Goal: Contribute content: Contribute content

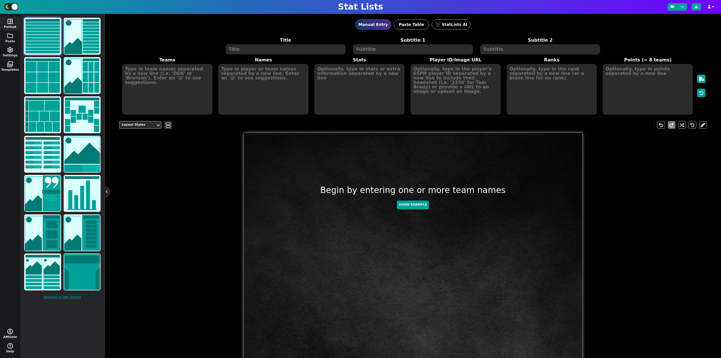
click at [258, 51] on textarea at bounding box center [286, 49] width 120 height 10
click at [45, 84] on img at bounding box center [43, 76] width 36 height 36
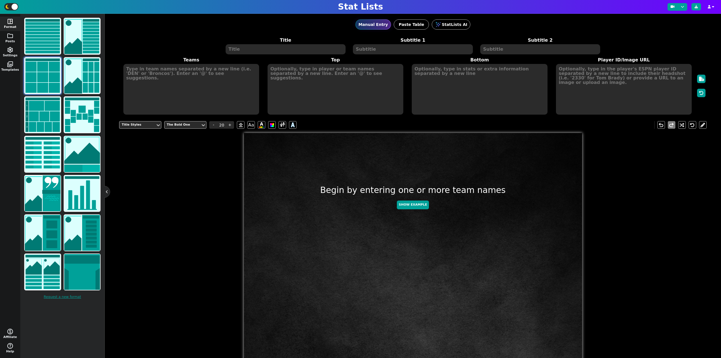
click at [245, 50] on textarea at bounding box center [286, 49] width 120 height 10
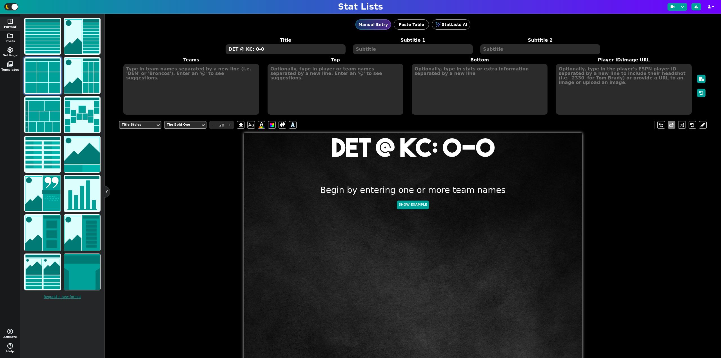
type textarea "DET @ KC: 0-0"
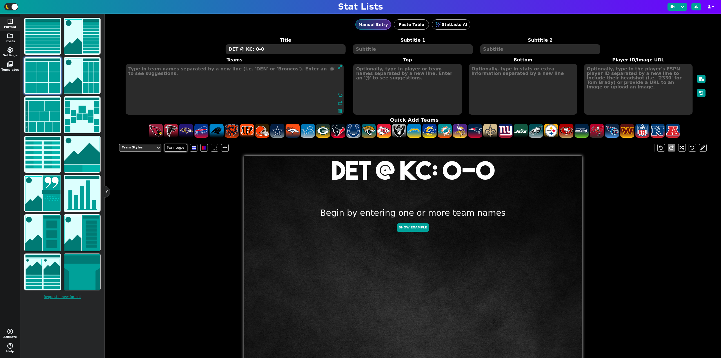
click at [168, 94] on textarea at bounding box center [235, 89] width 218 height 51
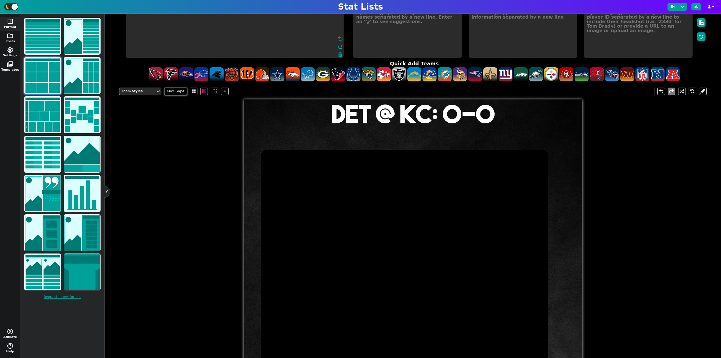
scroll to position [52, 0]
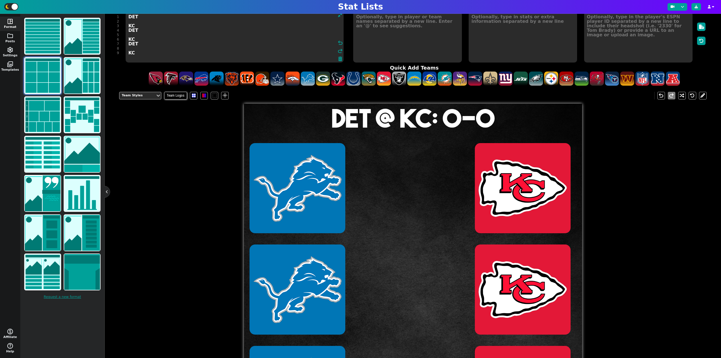
type textarea "DET KC DET KC DET KC"
click at [371, 46] on textarea at bounding box center [407, 37] width 108 height 51
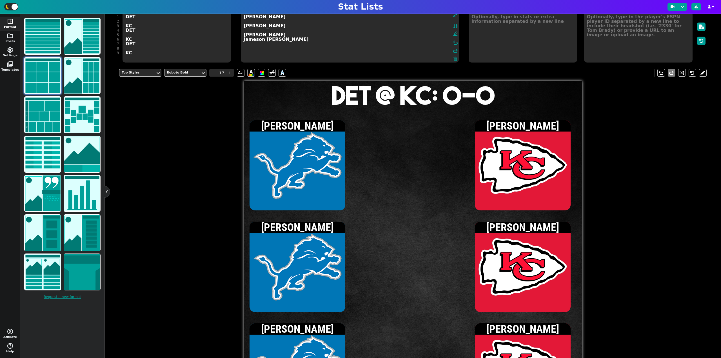
type textarea "[PERSON_NAME] [PERSON_NAME] [PERSON_NAME] Jameson [PERSON_NAME]"
click at [659, 57] on textarea at bounding box center [638, 37] width 108 height 51
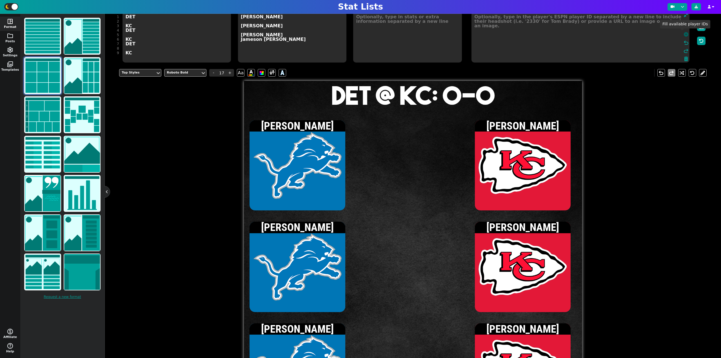
click at [684, 34] on icon at bounding box center [686, 34] width 5 height 5
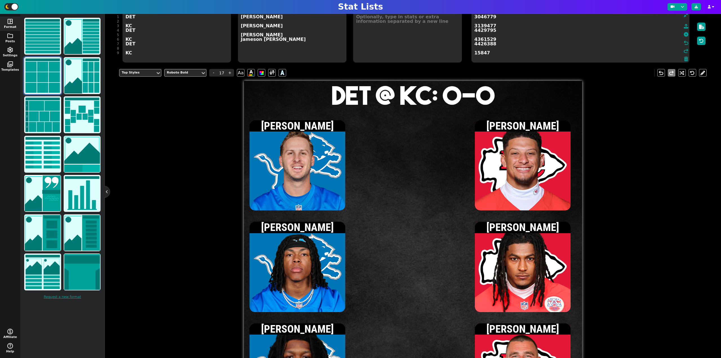
click at [422, 35] on textarea at bounding box center [407, 37] width 108 height 51
type input "15"
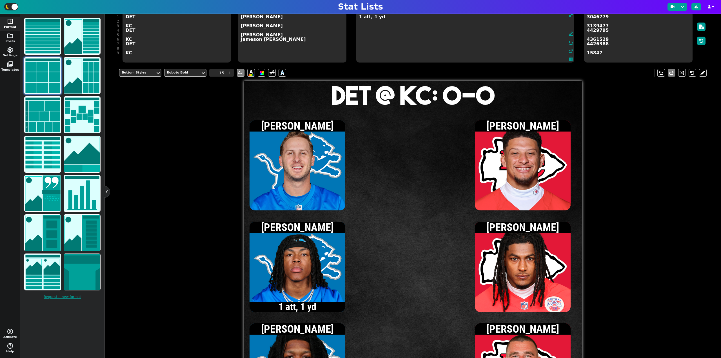
click at [359, 31] on textarea "1 att, 1 yd" at bounding box center [465, 37] width 218 height 51
type textarea "2 att, 5 yds"
click at [214, 70] on span "-" at bounding box center [213, 73] width 8 height 8
type input "13"
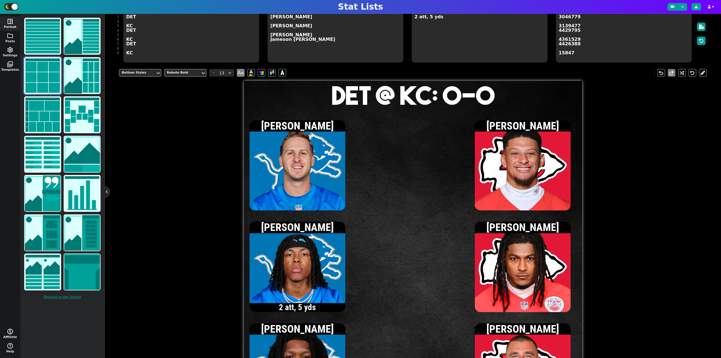
click at [416, 21] on textarea "2 att, 5 yds" at bounding box center [480, 37] width 136 height 51
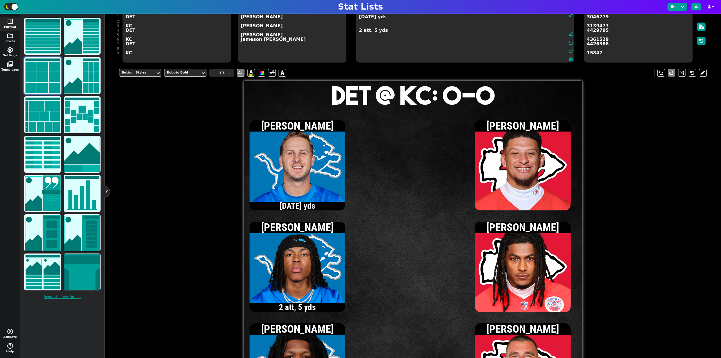
click at [359, 32] on textarea "[DATE] yds 2 att, 5 yds" at bounding box center [465, 37] width 218 height 51
click at [360, 19] on textarea "[DATE] yds 3 att, 9 yds" at bounding box center [465, 37] width 218 height 51
click at [384, 30] on textarea "[DATE] yds 3 att, 9 yds" at bounding box center [465, 37] width 218 height 51
click at [359, 19] on textarea "[DATE] yds 3 att, 9 yds 1 rec, 7 yds" at bounding box center [465, 37] width 218 height 51
click at [359, 47] on textarea "[DATE] yds 3 att, 9 yds 1 rec, 7 yds" at bounding box center [465, 37] width 218 height 51
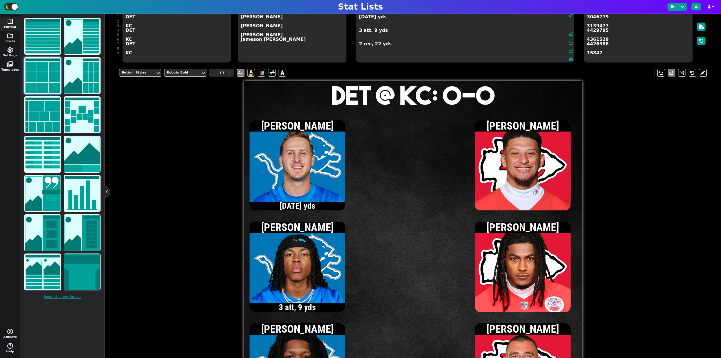
click at [360, 32] on textarea "[DATE] yds 3 att, 9 yds 2 rec, 22 yds" at bounding box center [465, 37] width 218 height 51
click at [360, 19] on textarea "[DATE] yds 5 att, 18 yds 2 rec, 22 yds" at bounding box center [465, 37] width 218 height 51
click at [360, 32] on textarea "[DATE] yds 5 att, 18 yds 2 rec, 22 yds" at bounding box center [465, 37] width 218 height 51
type textarea "[DATE] yds 9 att, 32 yds 2 rec, 22 yds"
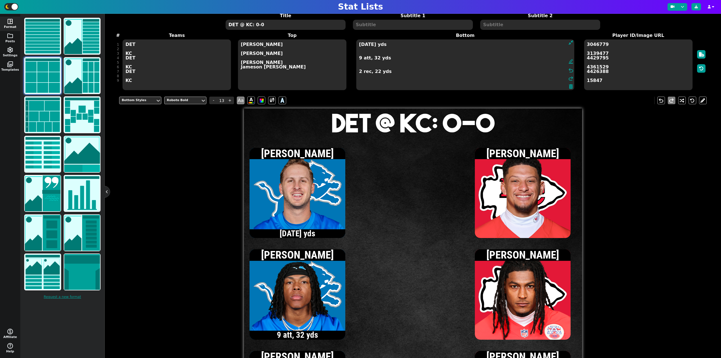
scroll to position [24, 0]
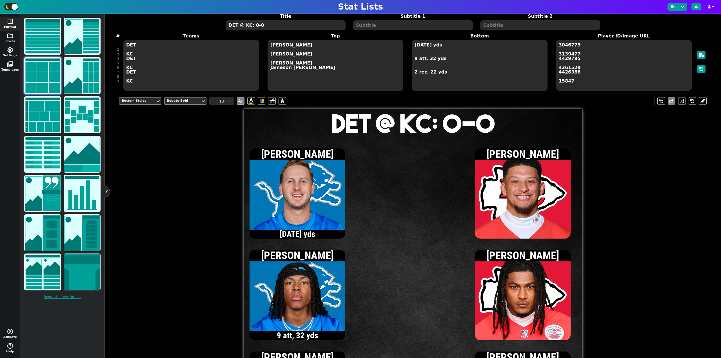
click at [256, 26] on textarea "DET @ KC: 0-0" at bounding box center [286, 25] width 120 height 10
type input "20"
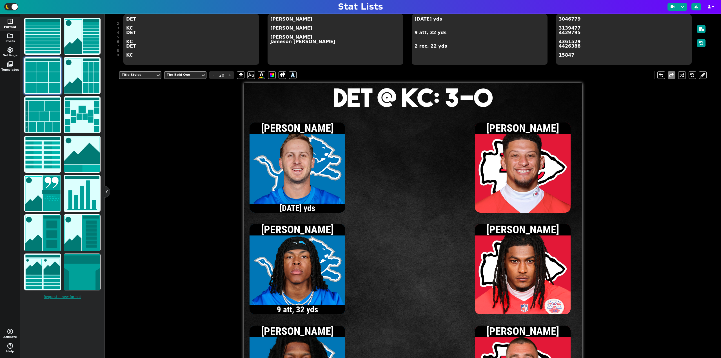
scroll to position [52, 0]
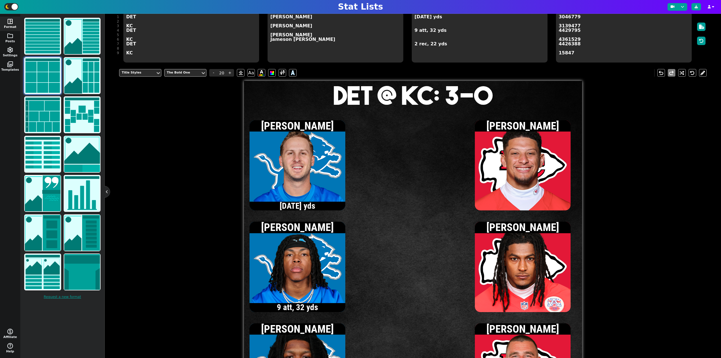
type textarea "DET @ KC: 3-0"
click at [421, 39] on textarea "[DATE] yds 9 att, 32 yds 2 rec, 22 yds" at bounding box center [480, 37] width 136 height 51
type input "13"
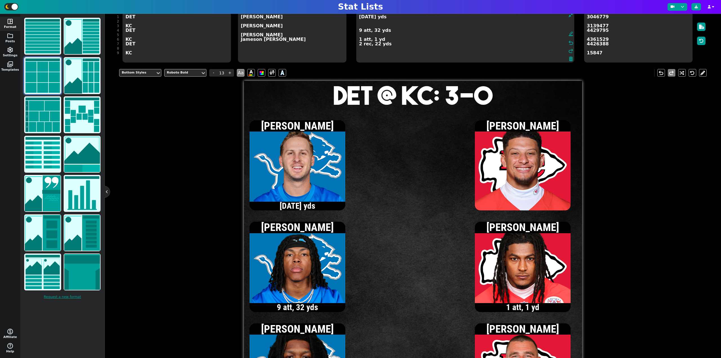
click at [373, 28] on textarea "[DATE] yds 9 att, 32 yds 1 att, 1 yd 2 rec, 22 yds" at bounding box center [465, 37] width 218 height 51
click at [390, 45] on textarea "[DATE] yds [DATE] yds 9 att, 32 yds 1 att, 1 yd 2 rec, 22 yds" at bounding box center [465, 37] width 218 height 51
click at [359, 25] on textarea "[DATE] yds [DATE] yds 9 att, 32 yds 1 att, 1 yd 2 rec, 22 yds 1 rec, 15 yds" at bounding box center [465, 37] width 218 height 51
click at [359, 40] on textarea "[DATE] yds [DATE] yds 9 att, 32 yds 1 att, 1 yd 2 rec, 22 yds 1 rec, 15 yds" at bounding box center [465, 37] width 218 height 51
click at [359, 26] on textarea "[DATE] yds [DATE] yds 9 att, 32 yds 3 att, 14 yds 2 rec, 22 yds 1 rec, 15 yds" at bounding box center [465, 37] width 218 height 51
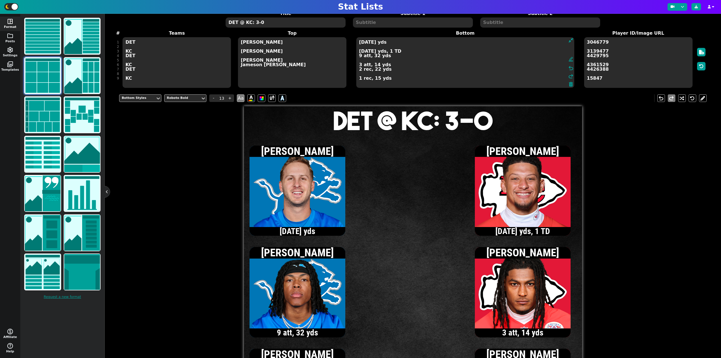
scroll to position [24, 0]
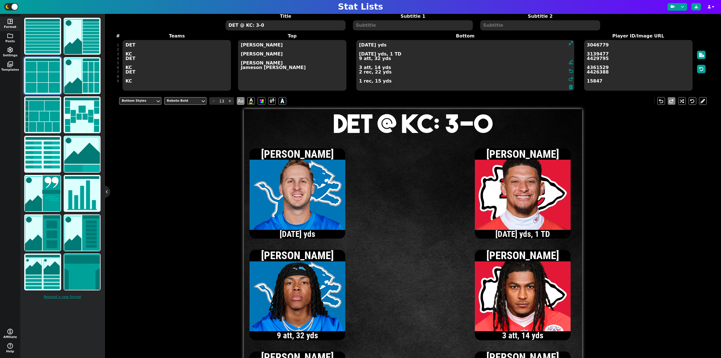
type textarea "[DATE] yds [DATE] yds, 1 TD 9 att, 32 yds 3 att, 14 yds 2 rec, 22 yds 1 rec, 15…"
click at [285, 29] on textarea "DET @ KC: 3-0" at bounding box center [286, 25] width 120 height 10
type input "20"
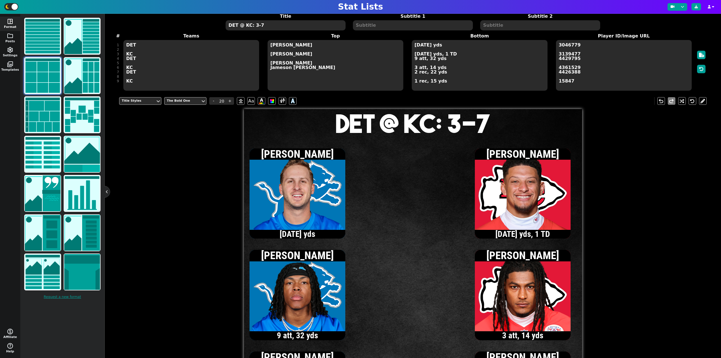
click at [265, 25] on textarea "DET @ KC: 3-7" at bounding box center [286, 25] width 120 height 10
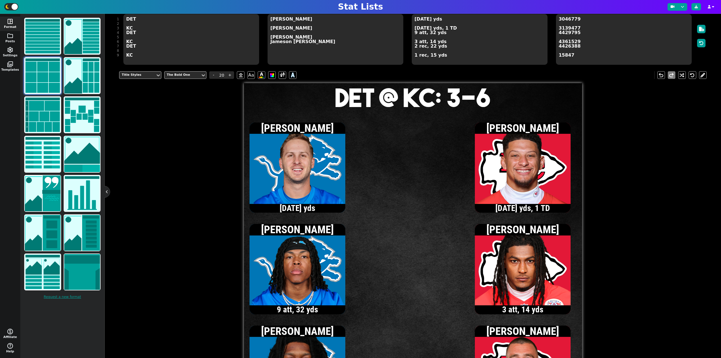
scroll to position [52, 0]
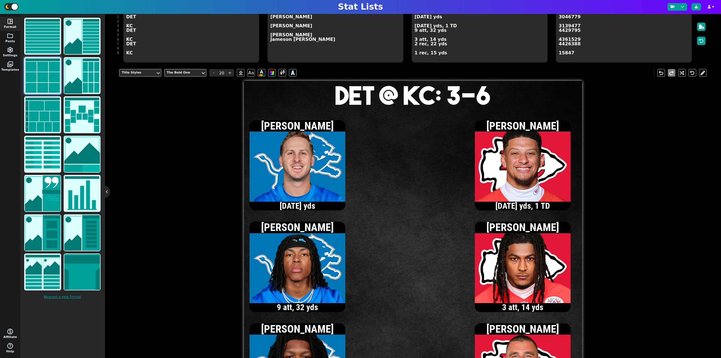
type textarea "DET @ KC: 3-6"
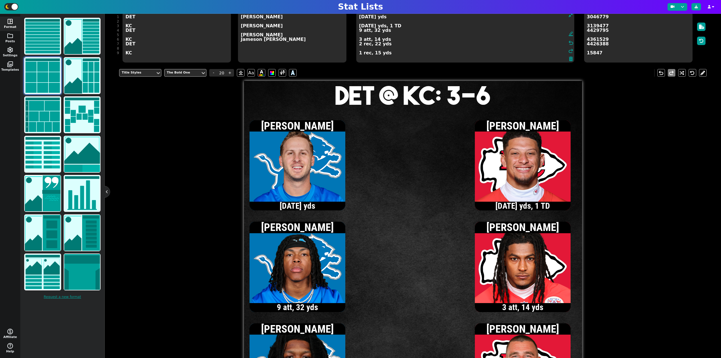
click at [415, 17] on textarea "[DATE] yds [DATE] yds, 1 TD 9 att, 32 yds 3 att, 14 yds 2 rec, 22 yds 1 rec, 15…" at bounding box center [465, 37] width 218 height 51
type input "13"
click at [360, 17] on textarea "[DATE] yds [DATE] yds, 1 TD 9 att, 32 yds 3 att, 14 yds 2 rec, 22 yds 1 rec, 15…" at bounding box center [465, 37] width 218 height 51
click at [360, 18] on textarea "[DATE] yds [DATE] yds, 1 TD 9 att, 32 yds 3 att, 14 yds 2 rec, 22 yds 1 rec, 15…" at bounding box center [465, 37] width 218 height 51
click at [359, 44] on textarea "[DATE] yds, 1 TD [DATE] yds, 1 TD 9 att, 32 yds 3 att, 14 yds 2 rec, 22 yds 1 r…" at bounding box center [465, 37] width 218 height 51
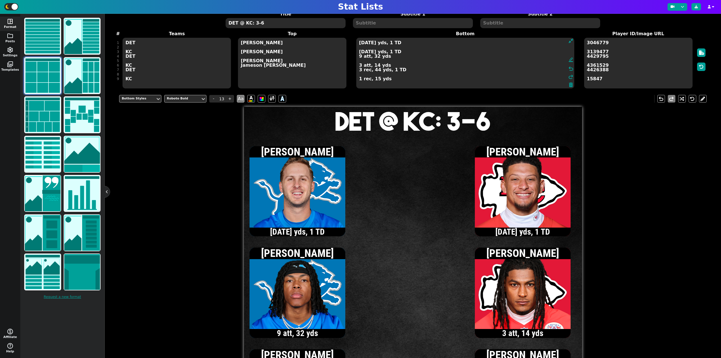
scroll to position [24, 0]
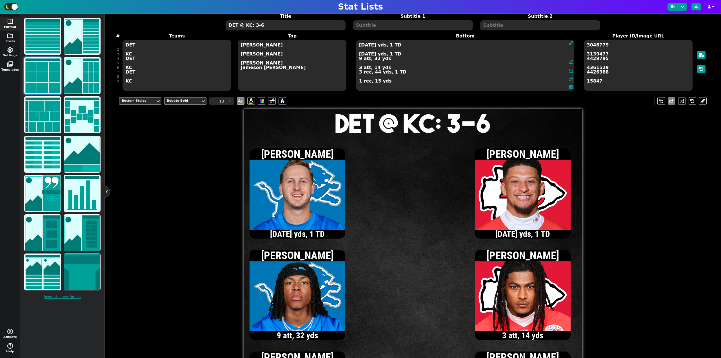
type textarea "[DATE] yds, 1 TD [DATE] yds, 1 TD 9 att, 32 yds 3 att, 14 yds 3 rec, 44 yds, 1 …"
click at [255, 24] on textarea "DET @ KC: 3-6" at bounding box center [286, 25] width 120 height 10
type input "20"
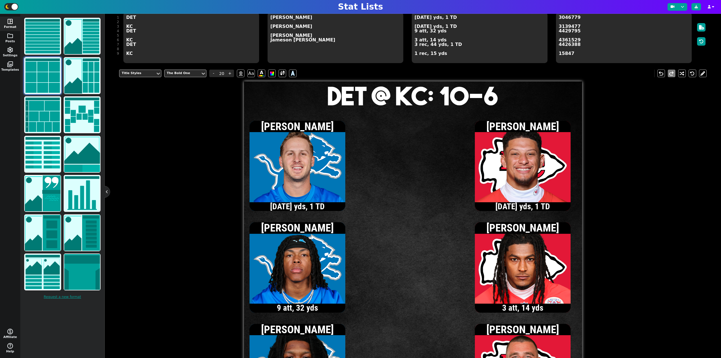
scroll to position [52, 0]
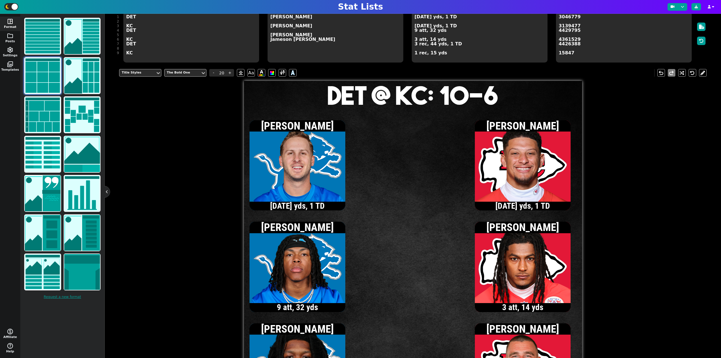
type textarea "DET @ KC: 10-6"
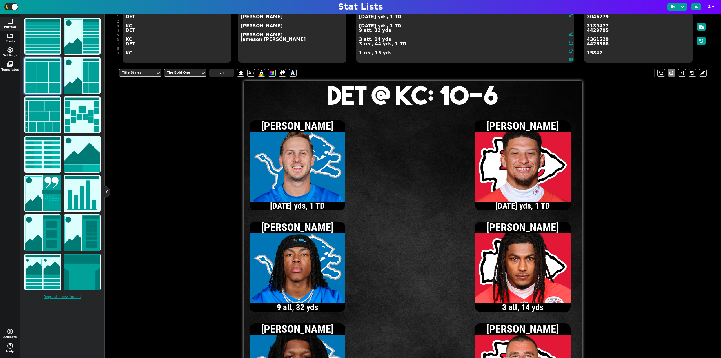
click at [415, 26] on textarea "[DATE] yds, 1 TD [DATE] yds, 1 TD 9 att, 32 yds 3 att, 14 yds 3 rec, 44 yds, 1 …" at bounding box center [465, 37] width 218 height 51
type input "13"
click at [360, 26] on textarea "[DATE] yds, 1 TD [DATE] yds, 1 TD 9 att, 32 yds 3 att, 14 yds 3 rec, 44 yds, 1 …" at bounding box center [465, 37] width 218 height 51
click at [359, 40] on textarea "[DATE] yds, 1 TD [DATE] yds, 1 TD 9 att, 32 yds 3 att, 14 yds 3 rec, 44 yds, 1 …" at bounding box center [465, 37] width 218 height 51
click at [360, 25] on textarea "[DATE] yds, 1 TD [DATE] yds, 1 TD 9 att, 32 yds 4 att, 16 yds 3 rec, 44 yds, 1 …" at bounding box center [465, 37] width 218 height 51
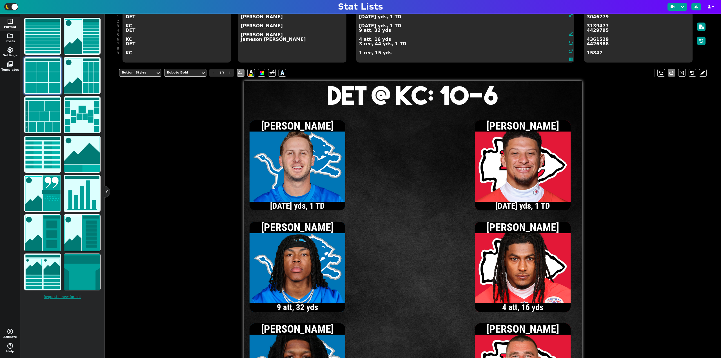
click at [360, 31] on textarea "[DATE] yds, 1 TD [DATE] yds, 1 TD 9 att, 32 yds 4 att, 16 yds 3 rec, 44 yds, 1 …" at bounding box center [465, 37] width 218 height 51
click at [363, 31] on textarea "[DATE] yds, 1 TD [DATE] yds, 1 TD 11 att, 38 yds 4 att, 16 yds 3 rec, 44 yds, 1…" at bounding box center [465, 37] width 218 height 51
click at [364, 18] on textarea "[DATE] yds, 1 TD [DATE] yds, 1 TD 13 att, 59 yds 4 att, 16 yds 3 rec, 44 yds, 1…" at bounding box center [465, 37] width 218 height 51
click at [360, 26] on textarea "[DATE] yds, 1 TD [DATE] yds, 1 TD 13 att, 59 yds 4 att, 16 yds 3 rec, 44 yds, 1…" at bounding box center [465, 37] width 218 height 51
click at [359, 26] on textarea "[DATE] yds, 1 TD [DATE] yds, 1 TD 13 att, 59 yds 4 att, 16 yds 3 rec, 44 yds, 1…" at bounding box center [465, 37] width 218 height 51
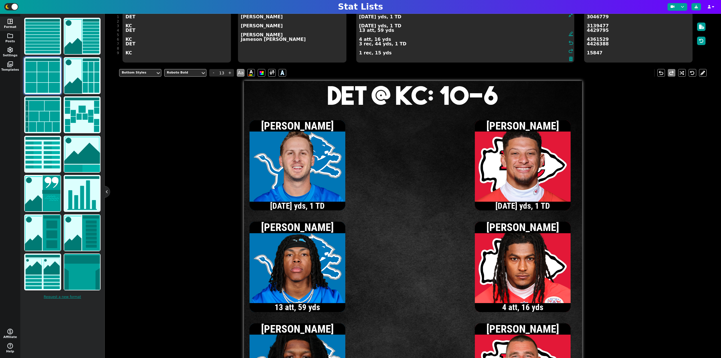
click at [359, 39] on textarea "[DATE] yds, 1 TD [DATE] yds, 1 TD 13 att, 59 yds 4 att, 16 yds 3 rec, 44 yds, 1…" at bounding box center [465, 37] width 218 height 51
click at [361, 26] on textarea "[DATE] yds, 1 TD [DATE] yds, 1 TD 13 att, 59 yds 5 att, 18 yds 3 rec, 44 yds, 1…" at bounding box center [465, 37] width 218 height 51
click at [360, 54] on textarea "[DATE] yds, 1 TD [DATE] yds, 1 TD 13 att, 59 yds 5 att, 18 yds 3 rec, 44 yds, 1…" at bounding box center [465, 37] width 218 height 51
click at [359, 26] on textarea "[DATE] yds, 1 TD [DATE] yds, 1 TD 13 att, 59 yds 5 att, 18 yds 3 rec, 44 yds, 1…" at bounding box center [465, 37] width 218 height 51
click at [359, 54] on textarea "[DATE] yds, 1 TD 10/14, 132 yds, 1 TD 13 att, 59 yds 5 att, 18 yds 3 rec, 44 yd…" at bounding box center [465, 37] width 218 height 51
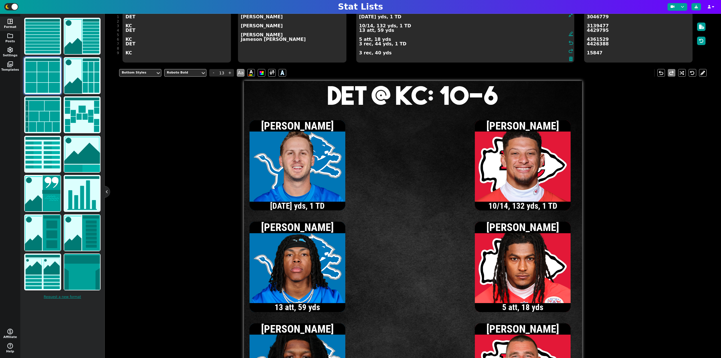
type textarea "[DATE] yds, 1 TD 10/14, 132 yds, 1 TD 13 att, 59 yds 5 att, 18 yds 3 rec, 44 yd…"
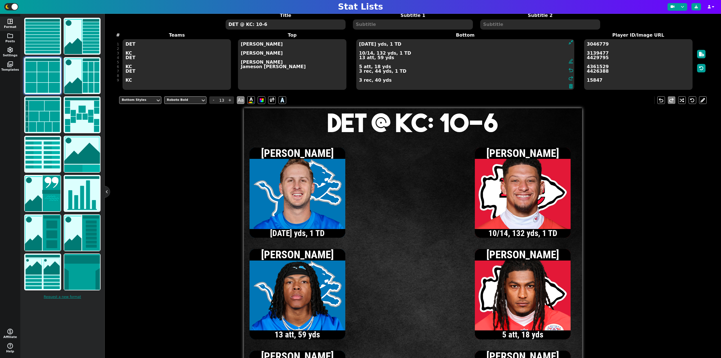
scroll to position [24, 0]
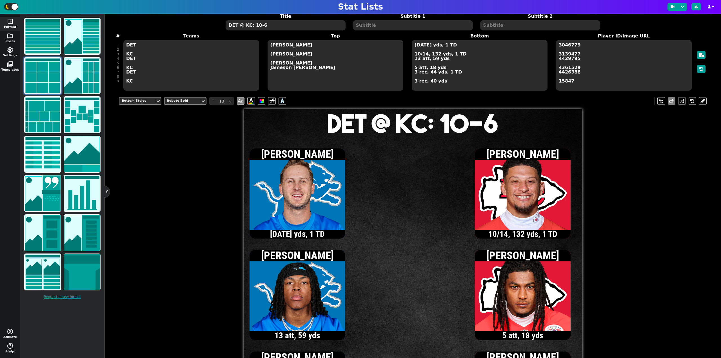
click at [283, 24] on textarea "DET @ KC: 10-6" at bounding box center [286, 25] width 120 height 10
type input "20"
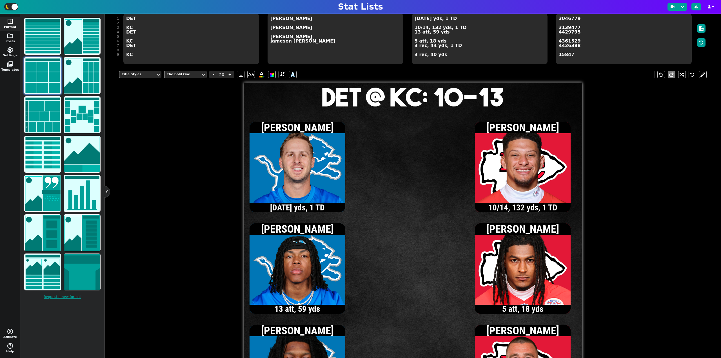
scroll to position [52, 0]
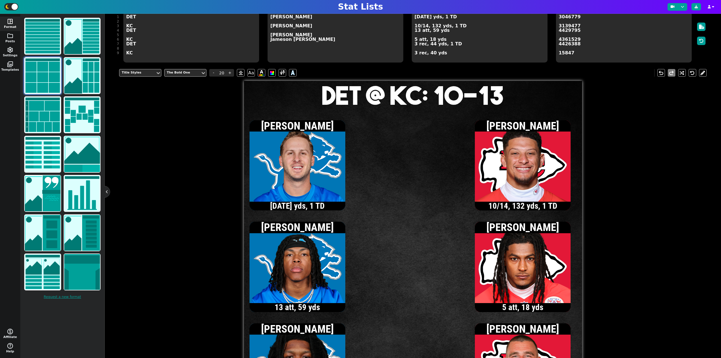
type textarea "DET @ KC: 10-13"
click at [415, 19] on textarea "[DATE] yds, 1 TD 10/14, 132 yds, 1 TD 13 att, 59 yds 5 att, 18 yds 3 rec, 44 yd…" at bounding box center [480, 37] width 136 height 51
type input "13"
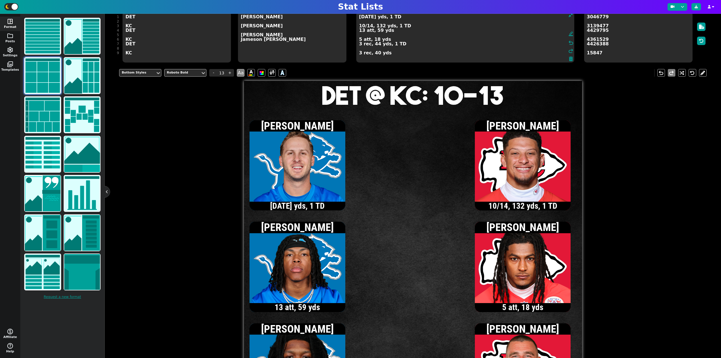
click at [359, 19] on textarea "[DATE] yds, 1 TD 10/14, 132 yds, 1 TD 13 att, 59 yds 5 att, 18 yds 3 rec, 44 yd…" at bounding box center [465, 37] width 218 height 51
click at [366, 19] on textarea "[DATE] yds, 1 TD 10/14, 132 yds, 1 TD 13 att, 59 yds 5 att, 18 yds 3 rec, 44 yd…" at bounding box center [465, 37] width 218 height 51
click at [363, 27] on textarea "[DATE] yds, 1 TD 10/14, 132 yds, 1 TD 13 att, 59 yds 5 att, 18 yds 3 rec, 44 yd…" at bounding box center [465, 37] width 218 height 51
click at [359, 39] on textarea "[DATE] yds, 1 TD 11/15, 141 yds, 1 TD 13 att, 59 yds 5 att, 18 yds 3 rec, 44 yd…" at bounding box center [465, 37] width 218 height 51
click at [362, 26] on textarea "[DATE] yds, 1 TD 11/15, 141 yds, 1 TD 13 att, 59 yds 6 att, 27 yds 3 rec, 44 yd…" at bounding box center [465, 37] width 218 height 51
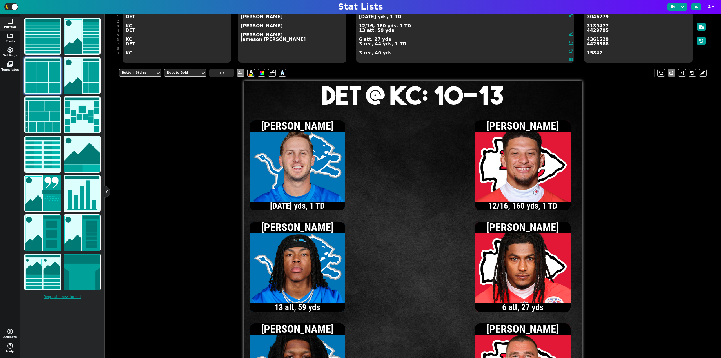
click at [363, 27] on textarea "[DATE] yds, 1 TD 12/16, 160 yds, 1 TD 13 att, 59 yds 6 att, 27 yds 3 rec, 44 yd…" at bounding box center [465, 37] width 218 height 51
click at [359, 54] on textarea "[DATE] yds, 1 TD 13/18, 173 yds, 1 TD 13 att, 59 yds 6 att, 27 yds 3 rec, 44 yd…" at bounding box center [465, 37] width 218 height 51
click at [363, 26] on textarea "[DATE] yds, 1 TD 13/18, 173 yds, 1 TD 13 att, 59 yds 6 att, 27 yds 3 rec, 44 yd…" at bounding box center [465, 37] width 218 height 51
click at [362, 26] on textarea "[DATE] yds, 1 TD 14/19, 184 yds, 1 TD 13 att, 59 yds 6 att, 27 yds 3 rec, 44 yd…" at bounding box center [465, 37] width 218 height 51
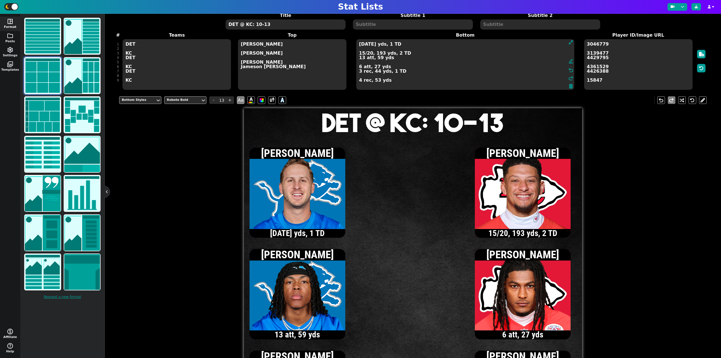
scroll to position [24, 0]
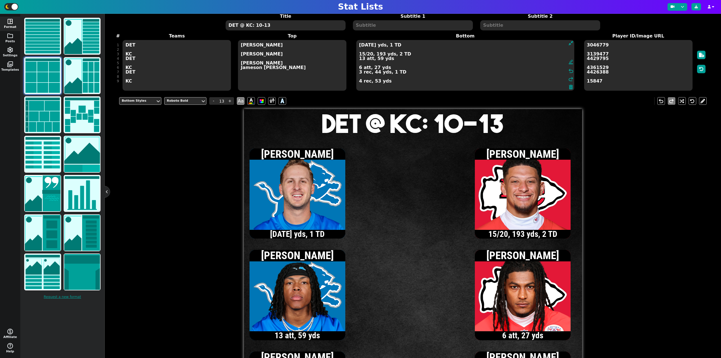
type textarea "[DATE] yds, 1 TD 15/20, 193 yds, 2 TD 13 att, 59 yds 6 att, 27 yds 3 rec, 44 yd…"
click at [280, 28] on textarea "DET @ KC: 10-13" at bounding box center [286, 25] width 120 height 10
type input "20"
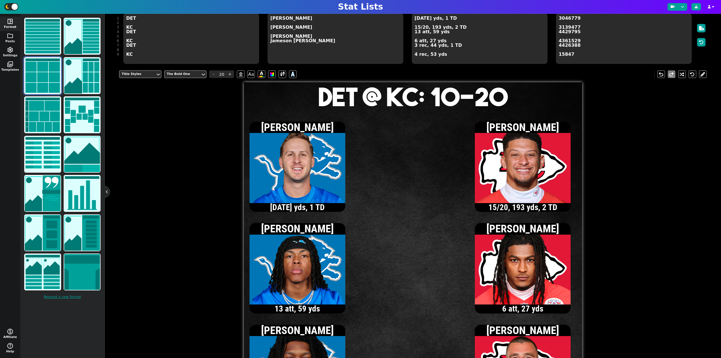
scroll to position [52, 0]
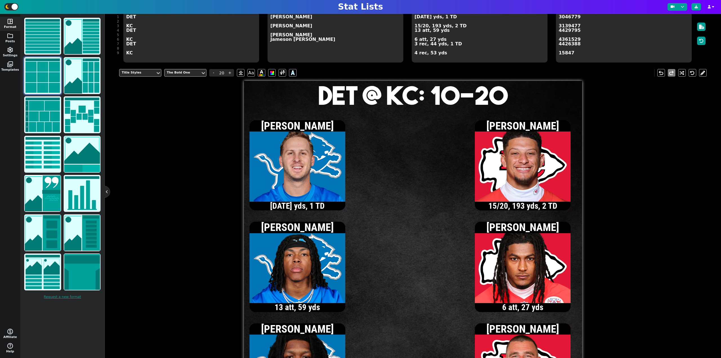
type textarea "DET @ KC: 10-20"
click at [417, 31] on textarea "[DATE] yds, 1 TD 15/20, 193 yds, 2 TD 13 att, 59 yds 6 att, 27 yds 3 rec, 44 yd…" at bounding box center [480, 37] width 136 height 51
type input "13"
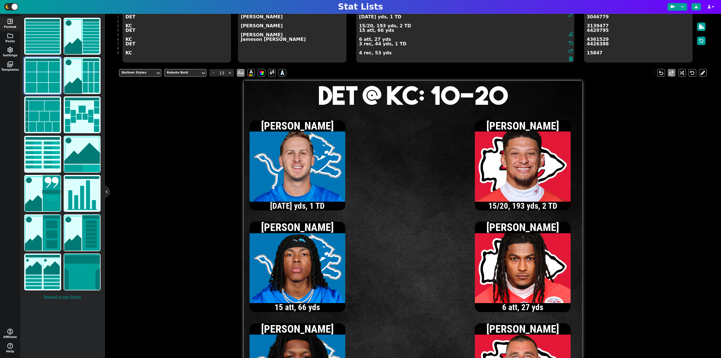
click at [359, 17] on textarea "[DATE] yds, 1 TD 15/20, 193 yds, 2 TD 15 att, 66 yds 6 att, 27 yds 3 rec, 44 yd…" at bounding box center [465, 37] width 218 height 51
click at [363, 17] on textarea "10/13, 93 yds, 1 TD 15/20, 193 yds, 2 TD 15 att, 66 yds 6 att, 27 yds 3 rec, 44…" at bounding box center [465, 37] width 218 height 51
click at [359, 44] on textarea "11/14, 108 yds, 1 TD 15/20, 193 yds, 2 TD 15 att, 66 yds 6 att, 27 yds 3 rec, 4…" at bounding box center [465, 37] width 218 height 51
click at [362, 32] on textarea "11/14, 108 yds, 1 TD 15/20, 193 yds, 2 TD 15 att, 66 yds 6 att, 27 yds 4 rec, 5…" at bounding box center [465, 37] width 218 height 51
click at [363, 18] on textarea "11/14, 108 yds, 1 TD 15/20, 193 yds, 2 TD 16 att, 68 yds 6 att, 27 yds 4 rec, 5…" at bounding box center [465, 37] width 218 height 51
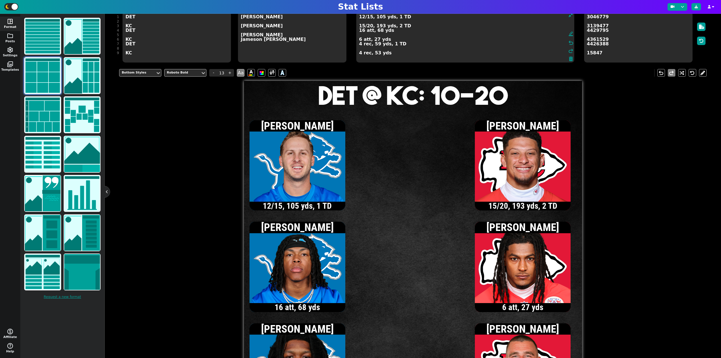
click at [362, 17] on textarea "12/15, 105 yds, 1 TD 15/20, 193 yds, 2 TD 16 att, 68 yds 6 att, 27 yds 4 rec, 5…" at bounding box center [465, 37] width 218 height 51
click at [360, 45] on textarea "13/16, 106 yds, 1 TD 15/20, 193 yds, 2 TD 16 att, 68 yds 6 att, 27 yds 4 rec, 5…" at bounding box center [465, 37] width 218 height 51
click at [363, 26] on textarea "13/16, 106 yds, 1 TD 15/20, 193 yds, 2 TD 16 att, 68 yds 6 att, 27 yds 5 rec, 6…" at bounding box center [465, 37] width 218 height 51
click at [359, 53] on textarea "13/16, 106 yds, 1 TD 16/22, 210 yds, 2 TD 16 att, 68 yds 6 att, 27 yds 5 rec, 6…" at bounding box center [465, 37] width 218 height 51
click at [370, 27] on textarea "13/16, 106 yds, 1 TD 16/22, 210 yds, 2 TD 16 att, 68 yds 6 att, 27 yds 5 rec, 6…" at bounding box center [465, 37] width 218 height 51
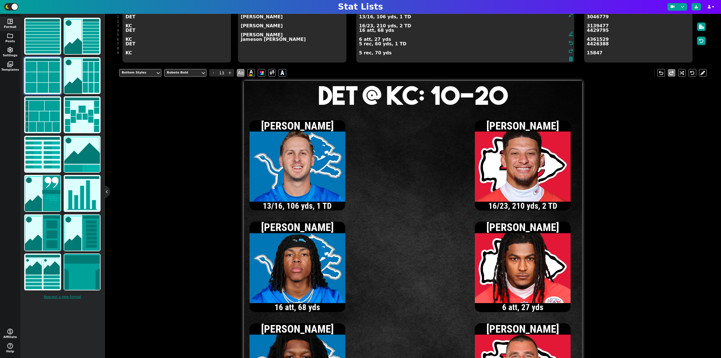
click at [362, 18] on textarea "13/16, 106 yds, 1 TD 16/23, 210 yds, 2 TD 16 att, 68 yds 6 att, 27 yds 5 rec, 6…" at bounding box center [465, 37] width 218 height 51
click at [362, 17] on textarea "14/17, 129 yds, 1 TD 16/23, 210 yds, 2 TD 16 att, 68 yds 6 att, 27 yds 5 rec, 6…" at bounding box center [465, 37] width 218 height 51
click at [362, 18] on textarea "15/18, 141 yds, 1 TD 16/23, 210 yds, 2 TD 16 att, 68 yds 6 att, 27 yds 5 rec, 6…" at bounding box center [465, 37] width 218 height 51
click at [362, 18] on textarea "16/19, 152 yds, 1 TD 16/23, 210 yds, 2 TD 16 att, 68 yds 6 att, 27 yds 5 rec, 6…" at bounding box center [465, 37] width 218 height 51
click at [362, 17] on textarea "17/20, 158 yds, 1 TD 16/23, 210 yds, 2 TD 16 att, 68 yds 6 att, 27 yds 5 rec, 6…" at bounding box center [465, 37] width 218 height 51
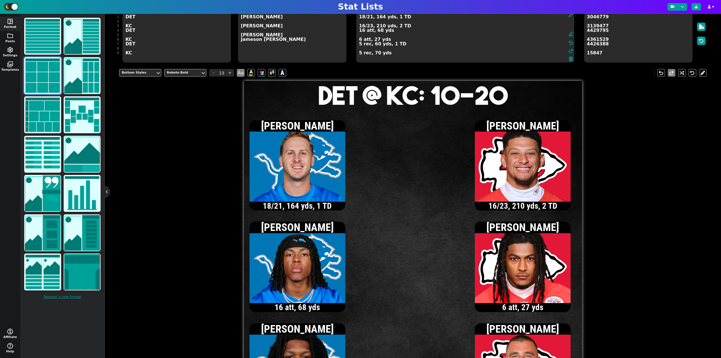
click at [360, 44] on textarea "18/21, 164 yds, 1 TD 16/23, 210 yds, 2 TD 16 att, 68 yds 6 att, 27 yds 5 rec, 6…" at bounding box center [465, 37] width 218 height 51
click at [363, 18] on textarea "18/21, 164 yds, 1 TD 16/23, 210 yds, 2 TD 16 att, 68 yds 6 att, 27 yds 6 rec, 6…" at bounding box center [465, 37] width 218 height 51
click at [362, 17] on textarea "19/22, 178 yds, 1 TD 16/23, 210 yds, 2 TD 16 att, 68 yds 6 att, 27 yds 6 rec, 6…" at bounding box center [465, 37] width 218 height 51
click at [362, 19] on textarea "20/23, 183 yds, 1 TD 16/23, 210 yds, 2 TD 16 att, 68 yds 6 att, 27 yds 6 rec, 6…" at bounding box center [465, 37] width 218 height 51
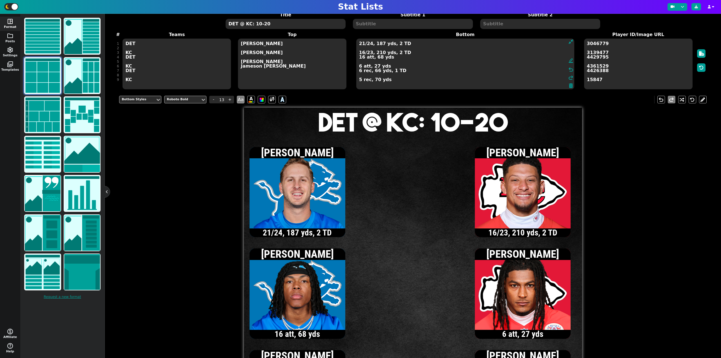
scroll to position [24, 0]
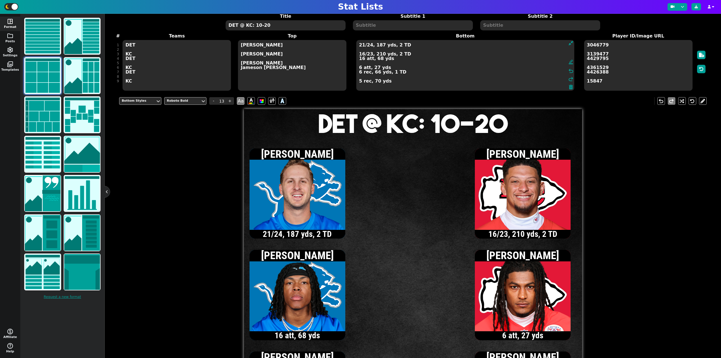
type textarea "21/24, 187 yds, 2 TD 16/23, 210 yds, 2 TD 16 att, 68 yds 6 att, 27 yds 6 rec, 6…"
click at [258, 26] on textarea "DET @ KC: 10-20" at bounding box center [286, 25] width 120 height 10
type input "20"
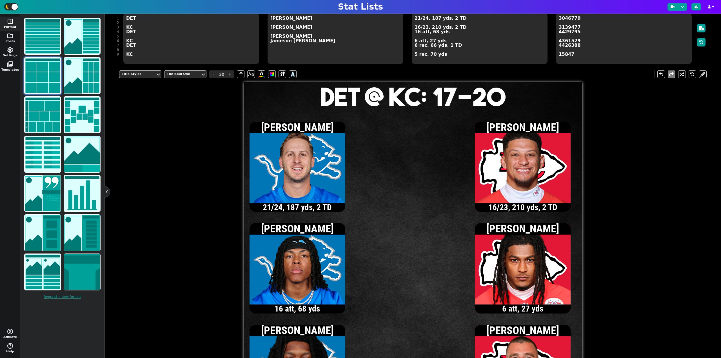
scroll to position [52, 0]
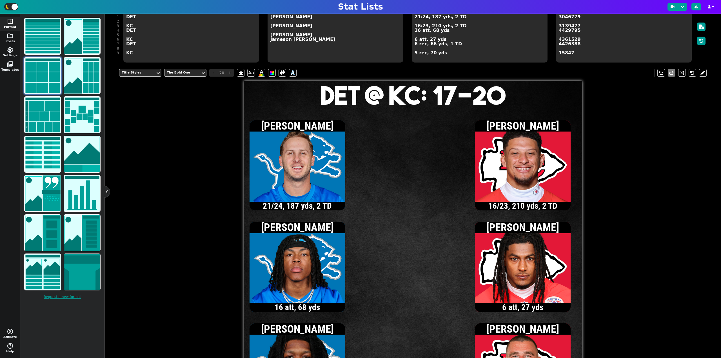
type textarea "DET @ KC: 17-20"
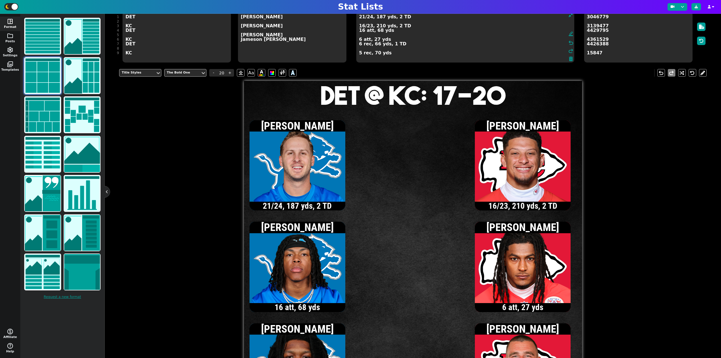
click at [417, 26] on textarea "21/24, 187 yds, 2 TD 16/23, 210 yds, 2 TD 16 att, 68 yds 6 att, 27 yds 6 rec, 6…" at bounding box center [465, 37] width 218 height 51
type input "13"
click at [362, 25] on textarea "21/24, 187 yds, 2 TD 17/24, 224 yds, 2 TD 16 att, 68 yds 6 att, 27 yds 6 rec, 6…" at bounding box center [465, 37] width 218 height 51
click at [363, 26] on textarea "21/24, 187 yds, 2 TD 18/25, 234 yds, 2 TD 16 att, 68 yds 6 att, 27 yds 6 rec, 6…" at bounding box center [465, 37] width 218 height 51
click at [359, 40] on textarea "21/24, 187 yds, 2 TD 19/26, 242 yds, 2 TD 16 att, 68 yds 6 att, 27 yds 6 rec, 6…" at bounding box center [465, 37] width 218 height 51
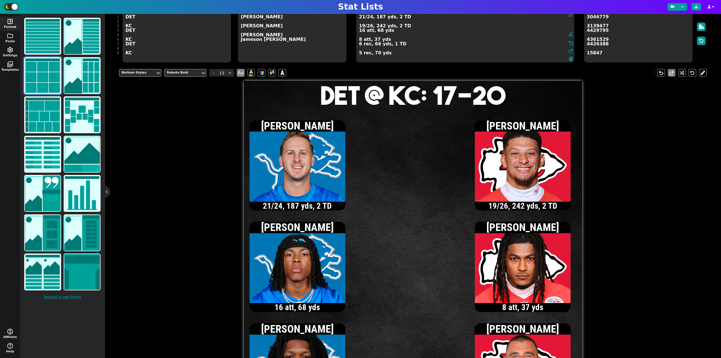
click at [362, 27] on textarea "21/24, 187 yds, 2 TD 19/26, 242 yds, 2 TD 16 att, 68 yds 8 att, 37 yds 6 rec, 6…" at bounding box center [465, 37] width 218 height 51
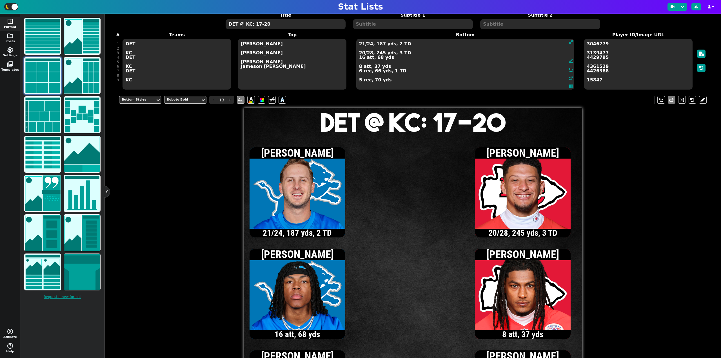
scroll to position [24, 0]
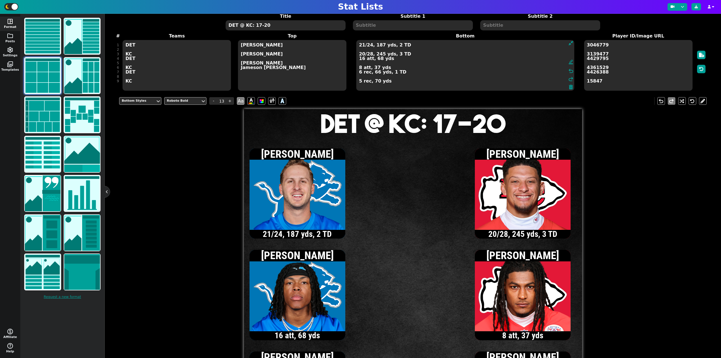
type textarea "21/24, 187 yds, 2 TD 20/28, 245 yds, 3 TD 16 att, 68 yds 8 att, 37 yds 6 rec, 6…"
click at [300, 26] on textarea "DET @ KC: 17-20" at bounding box center [286, 25] width 120 height 10
type input "20"
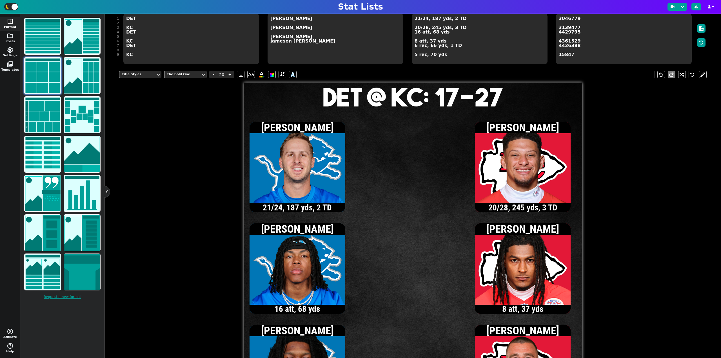
scroll to position [52, 0]
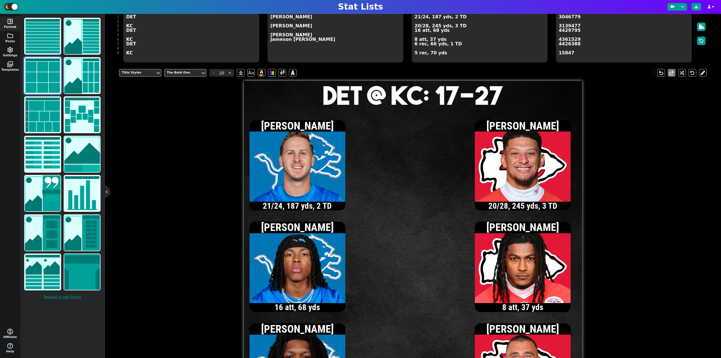
type textarea "DET @ KC: 17-27"
click at [418, 32] on textarea "21/24, 187 yds, 2 TD 20/28, 245 yds, 3 TD 16 att, 68 yds 8 att, 37 yds 6 rec, 6…" at bounding box center [480, 37] width 136 height 51
type input "13"
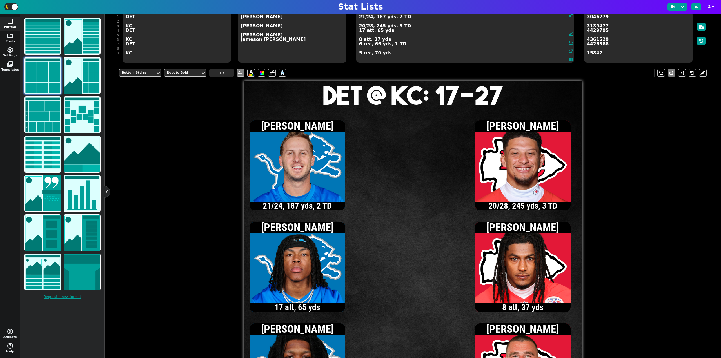
click at [363, 17] on textarea "21/24, 187 yds, 2 TD 20/28, 245 yds, 3 TD 17 att, 65 yds 8 att, 37 yds 6 rec, 6…" at bounding box center [465, 37] width 218 height 51
click at [359, 39] on textarea "22/25, 190 yds, 2 TD 20/28, 245 yds, 3 TD 17 att, 65 yds 8 att, 37 yds 6 rec, 6…" at bounding box center [465, 37] width 218 height 51
click at [362, 26] on textarea "22/25, 190 yds, 2 TD 20/28, 245 yds, 3 TD 17 att, 65 yds 10 att, 44 yds 6 rec, …" at bounding box center [465, 37] width 218 height 51
click at [360, 54] on textarea "22/25, 190 yds, 2 TD 21/29, 253 yds, 3 TD 17 att, 65 yds 10 att, 44 yds 6 rec, …" at bounding box center [465, 37] width 218 height 51
click at [363, 39] on textarea "22/25, 190 yds, 2 TD 21/29, 253 yds, 3 TD 17 att, 65 yds 10 att, 44 yds 6 rec, …" at bounding box center [465, 37] width 218 height 51
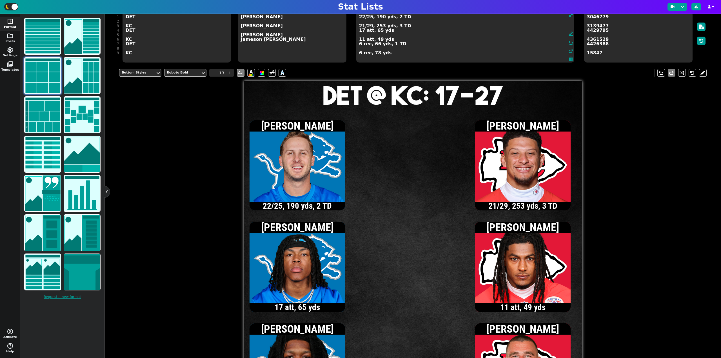
click at [363, 28] on textarea "22/25, 190 yds, 2 TD 21/29, 253 yds, 3 TD 17 att, 65 yds 11 att, 49 yds 6 rec, …" at bounding box center [465, 37] width 218 height 51
click at [362, 39] on textarea "22/25, 190 yds, 2 TD 22/30, 257 yds, 3 TD 17 att, 65 yds 11 att, 49 yds 6 rec, …" at bounding box center [465, 37] width 218 height 51
type textarea "22/25, 190 yds, 2 TD 22/30, 257 yds, 3 TD 17 att, 65 yds 12 att, 51 yds 6 rec, …"
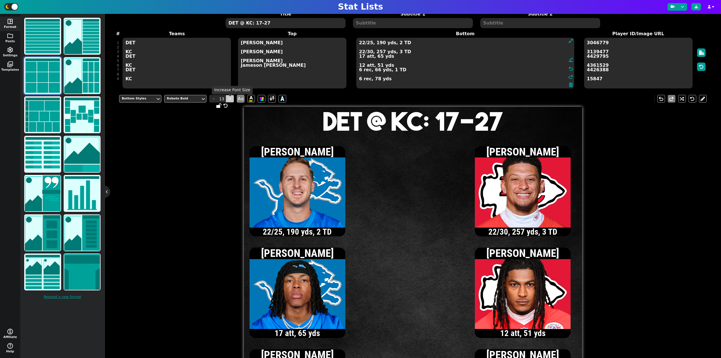
scroll to position [24, 0]
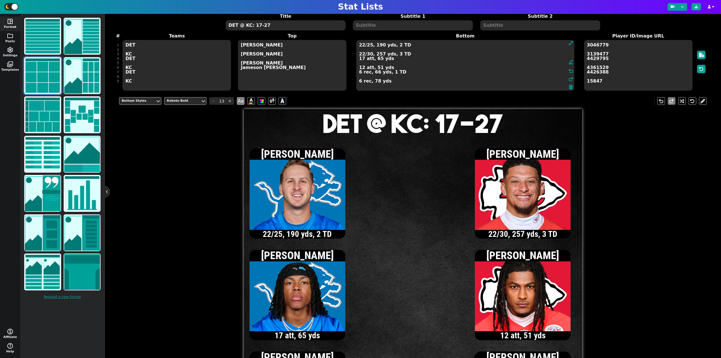
click at [277, 24] on textarea "DET @ KC: 17-27" at bounding box center [286, 25] width 120 height 10
type input "20"
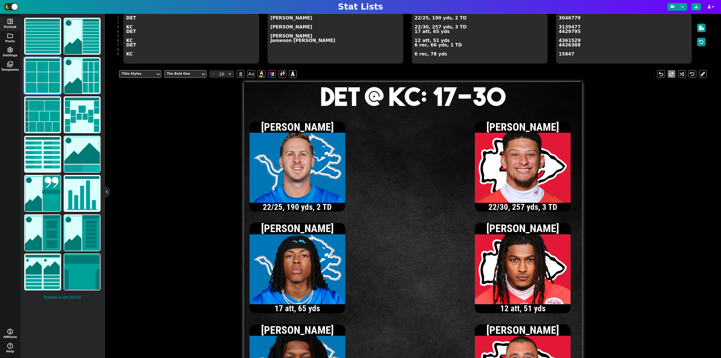
scroll to position [52, 0]
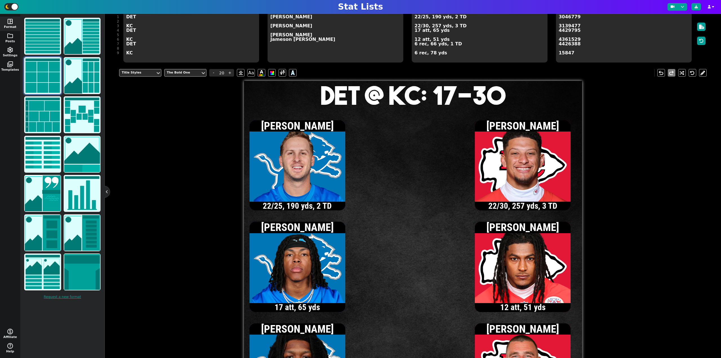
type textarea "DET @ KC: 17-30"
click at [417, 17] on textarea "22/25, 190 yds, 2 TD 22/30, 257 yds, 3 TD 17 att, 65 yds 12 att, 51 yds 6 rec, …" at bounding box center [480, 37] width 136 height 51
type input "13"
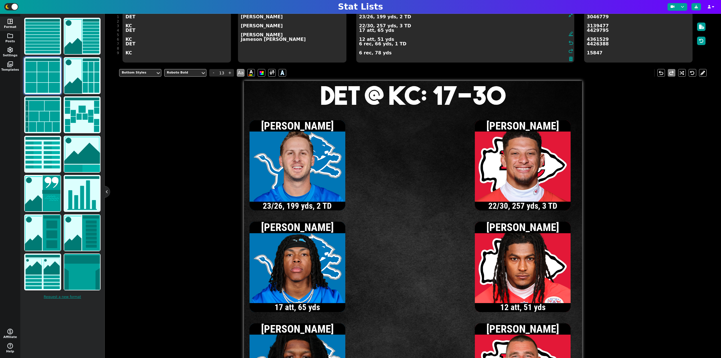
click at [370, 17] on textarea "23/26, 199 yds, 2 TD 22/30, 257 yds, 3 TD 17 att, 65 yds 12 att, 51 yds 6 rec, …" at bounding box center [465, 37] width 218 height 51
click at [379, 17] on textarea "23/29, 199 yds, 2 TD 22/30, 257 yds, 3 TD 17 att, 65 yds 12 att, 51 yds 6 rec, …" at bounding box center [465, 37] width 218 height 51
type textarea "23/29, 203 yds, 2 TD 22/30, 257 yds, 3 TD 17 att, 65 yds 12 att, 51 yds 6 rec, …"
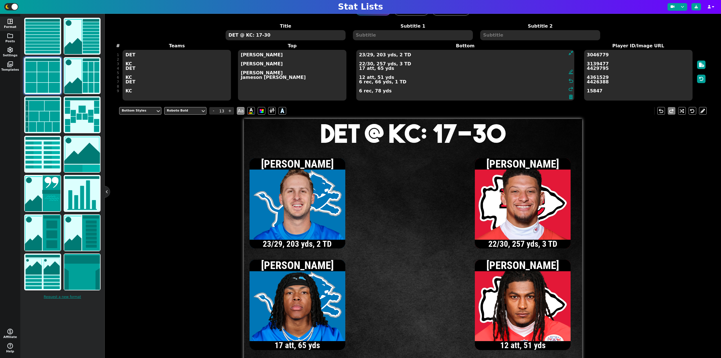
scroll to position [0, 0]
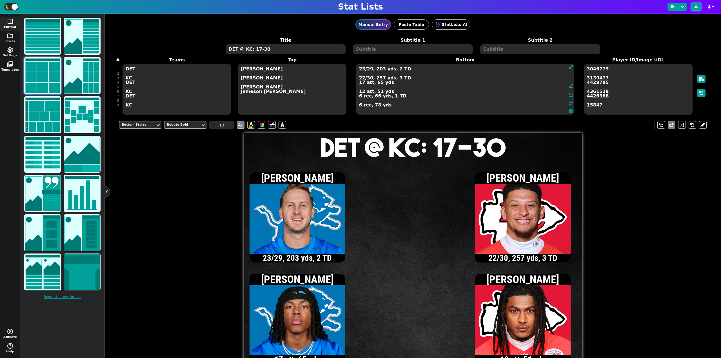
click at [695, 4] on button at bounding box center [697, 6] width 10 height 7
